Goal: Entertainment & Leisure: Consume media (video, audio)

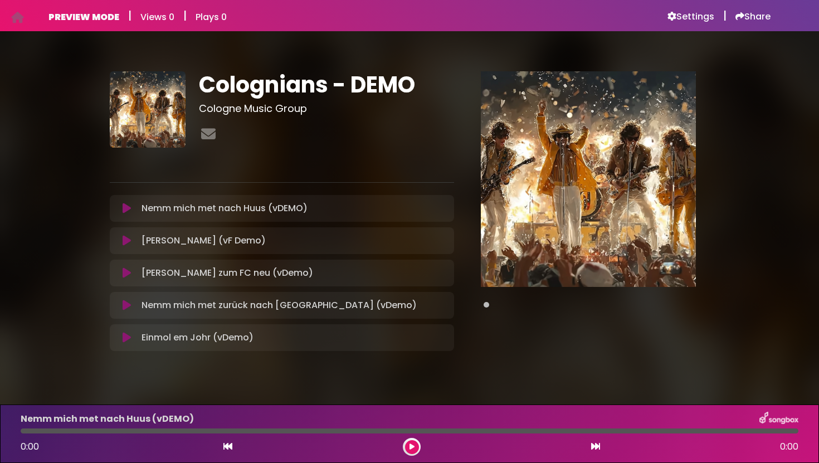
click at [127, 210] on icon at bounding box center [127, 208] width 8 height 11
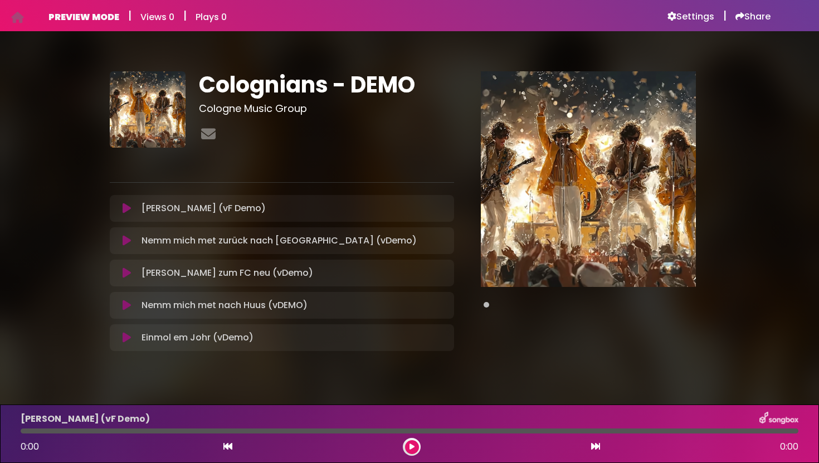
click at [129, 207] on icon at bounding box center [127, 208] width 8 height 11
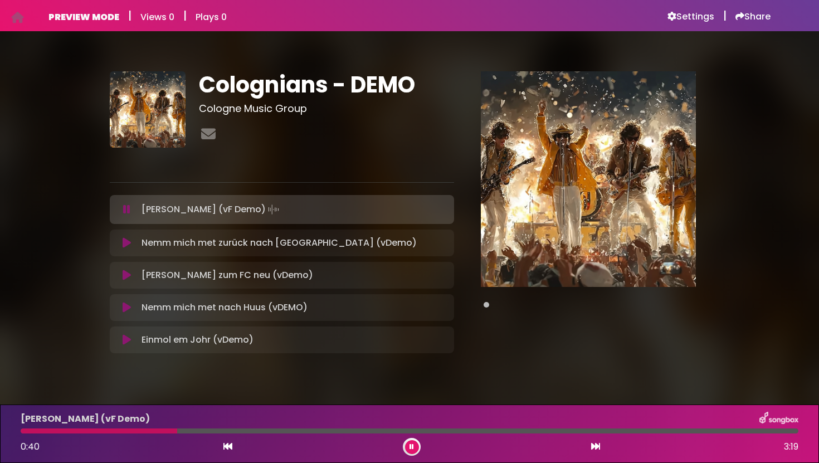
click at [123, 240] on icon at bounding box center [127, 242] width 8 height 11
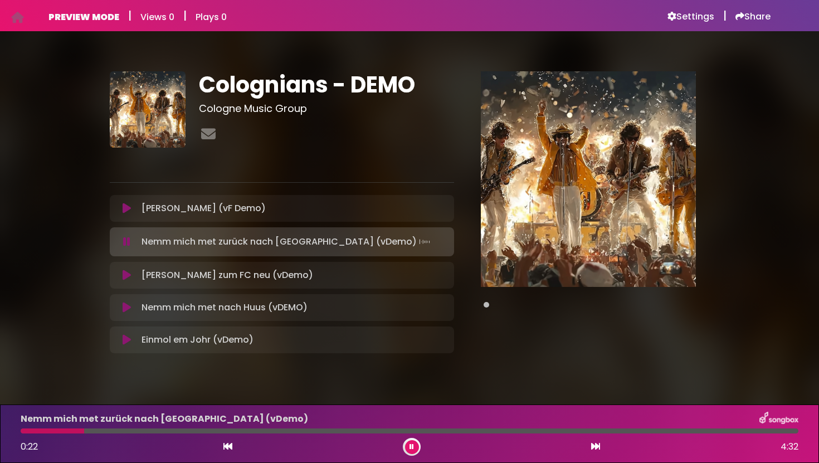
click at [130, 275] on icon at bounding box center [127, 275] width 8 height 11
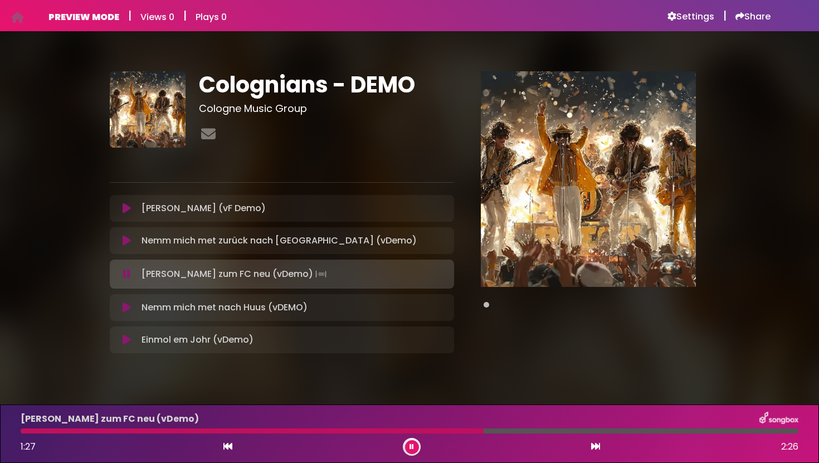
click at [128, 309] on icon at bounding box center [127, 307] width 8 height 11
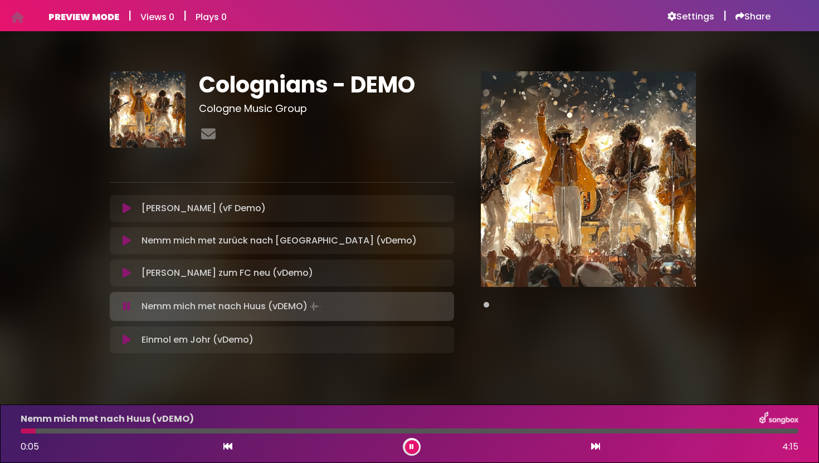
click at [126, 240] on icon at bounding box center [127, 240] width 8 height 11
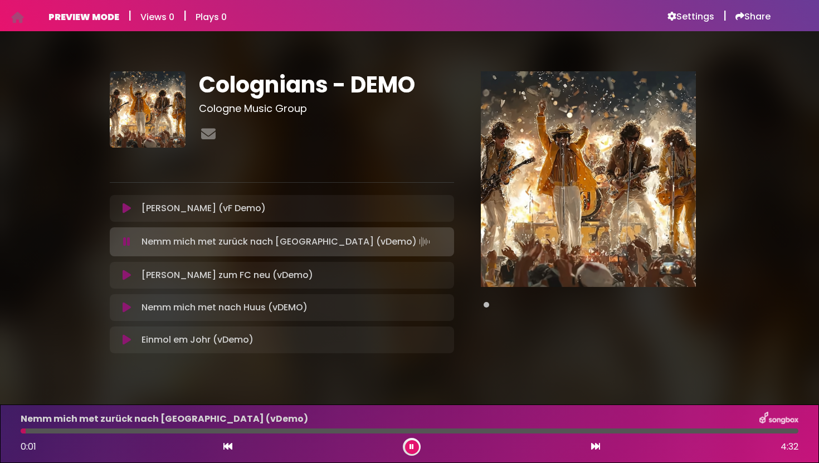
click at [127, 308] on icon at bounding box center [127, 307] width 8 height 11
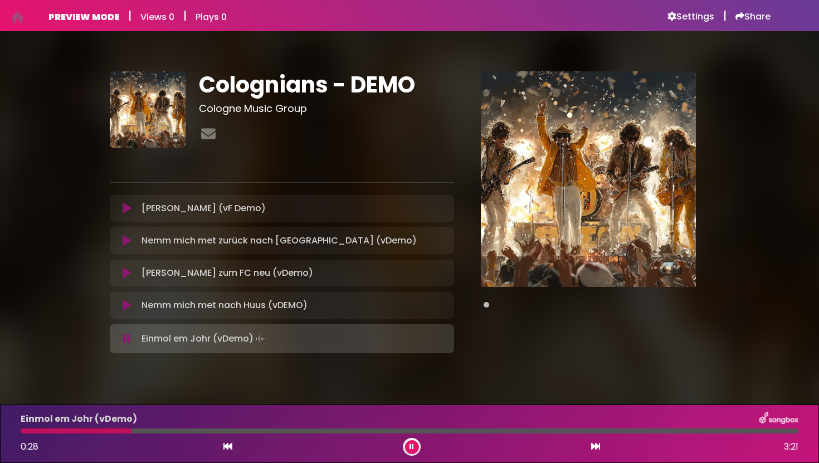
click at [413, 452] on button at bounding box center [412, 447] width 14 height 14
